Goal: Task Accomplishment & Management: Manage account settings

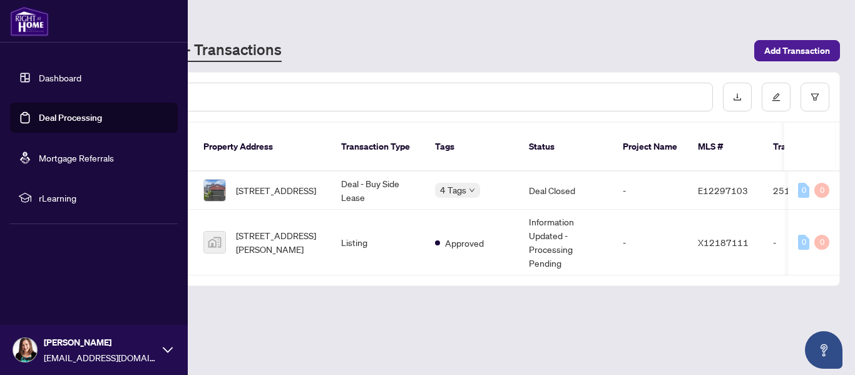
click at [59, 83] on link "Dashboard" at bounding box center [60, 77] width 43 height 11
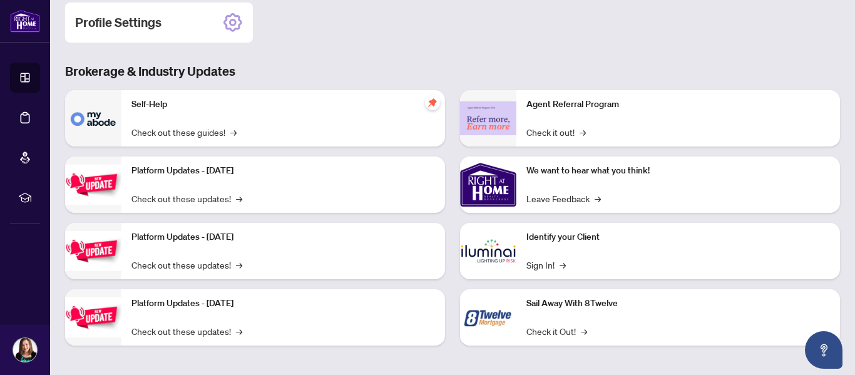
scroll to position [204, 0]
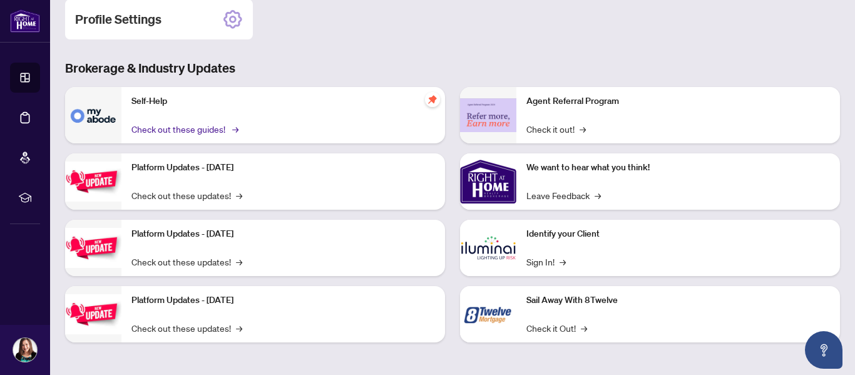
click at [169, 128] on link "Check out these guides! →" at bounding box center [183, 129] width 105 height 14
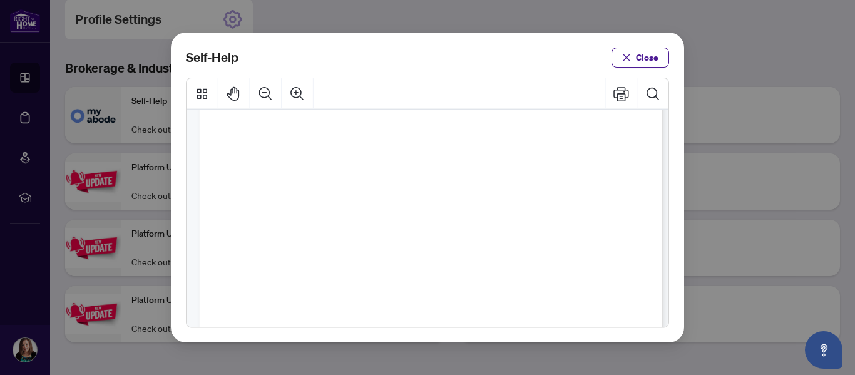
scroll to position [375, 0]
click at [444, 218] on span "PDF" at bounding box center [449, 217] width 17 height 13
click at [639, 57] on span "Close" at bounding box center [647, 58] width 23 height 20
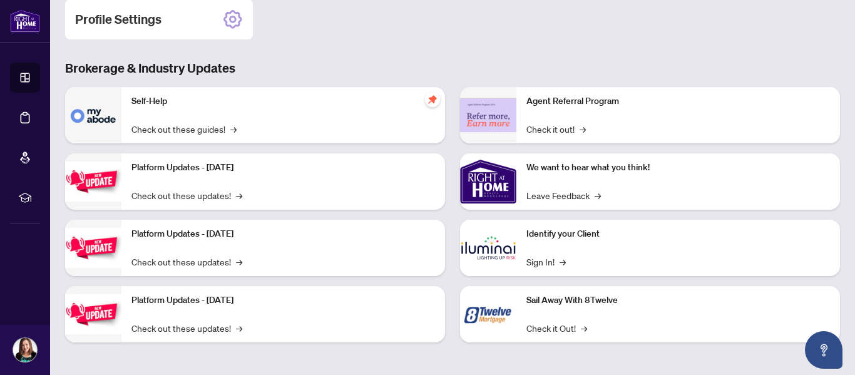
click at [287, 128] on div "Self-Help Check out these guides! →" at bounding box center [282, 115] width 323 height 56
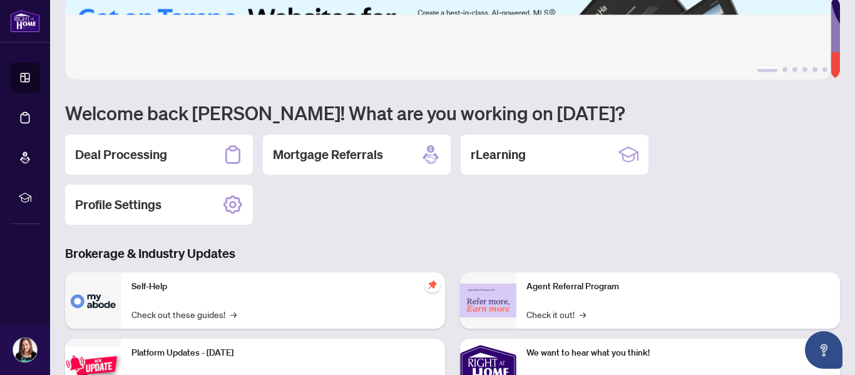
scroll to position [16, 0]
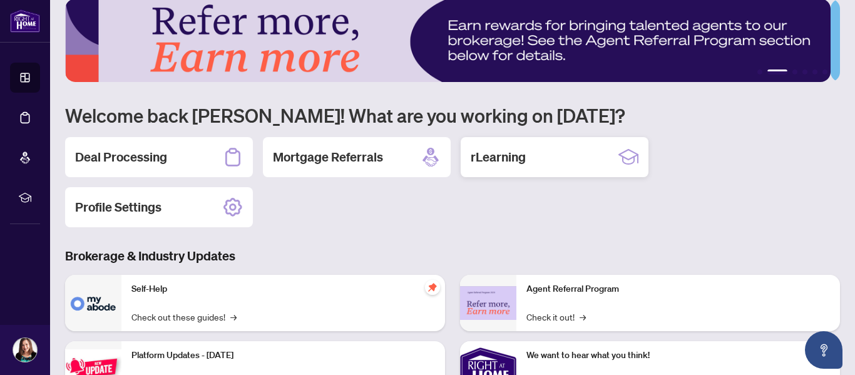
click at [504, 161] on h2 "rLearning" at bounding box center [497, 157] width 55 height 18
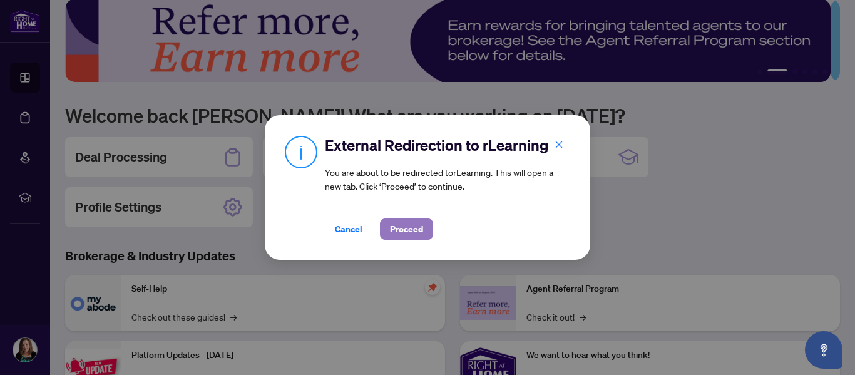
click at [403, 228] on span "Proceed" at bounding box center [406, 229] width 33 height 20
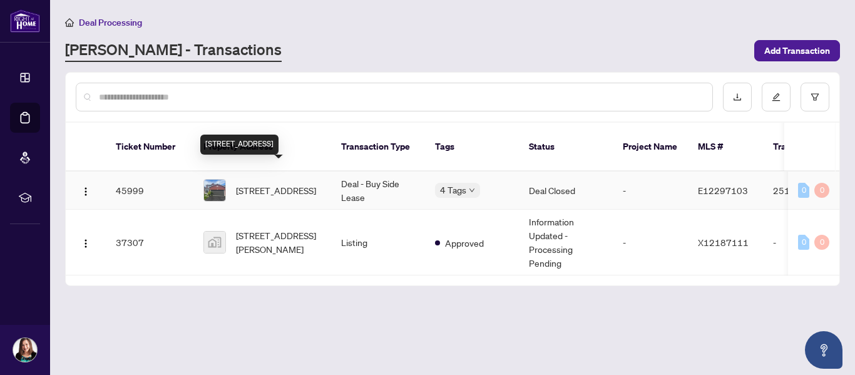
click at [273, 183] on span "[STREET_ADDRESS]" at bounding box center [276, 190] width 80 height 14
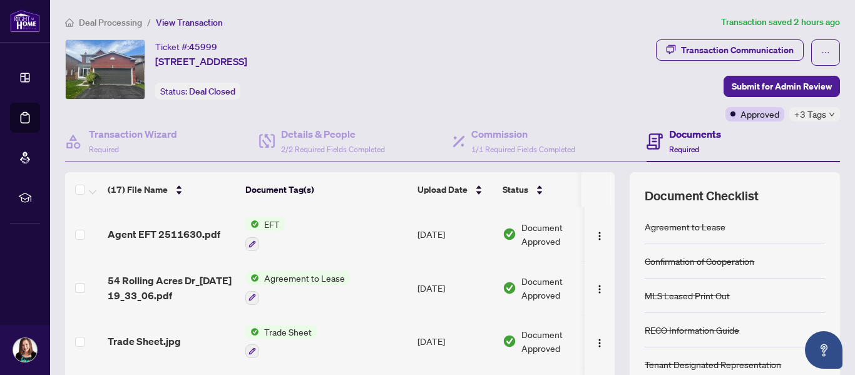
click at [689, 141] on div "Documents Required" at bounding box center [695, 140] width 52 height 29
click at [497, 145] on span "1/1 Required Fields Completed" at bounding box center [523, 149] width 104 height 9
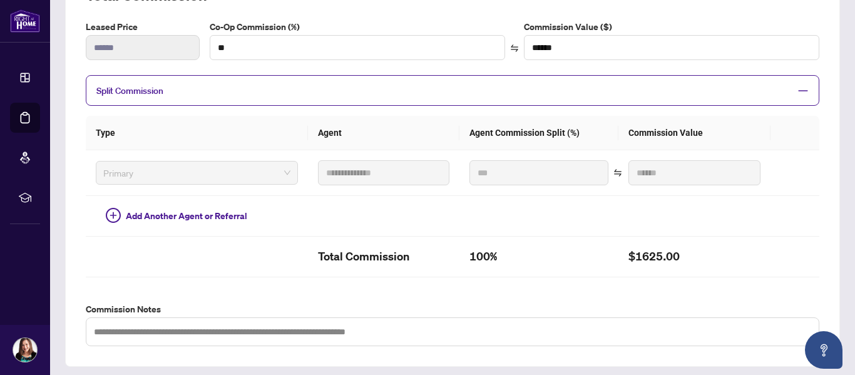
scroll to position [201, 0]
